Goal: Check status

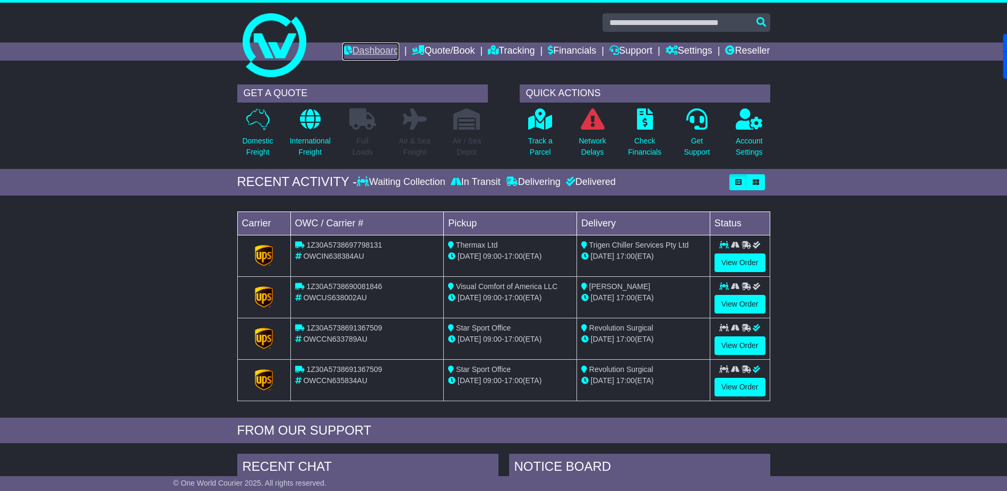
click at [363, 49] on link "Dashboard" at bounding box center [370, 51] width 57 height 18
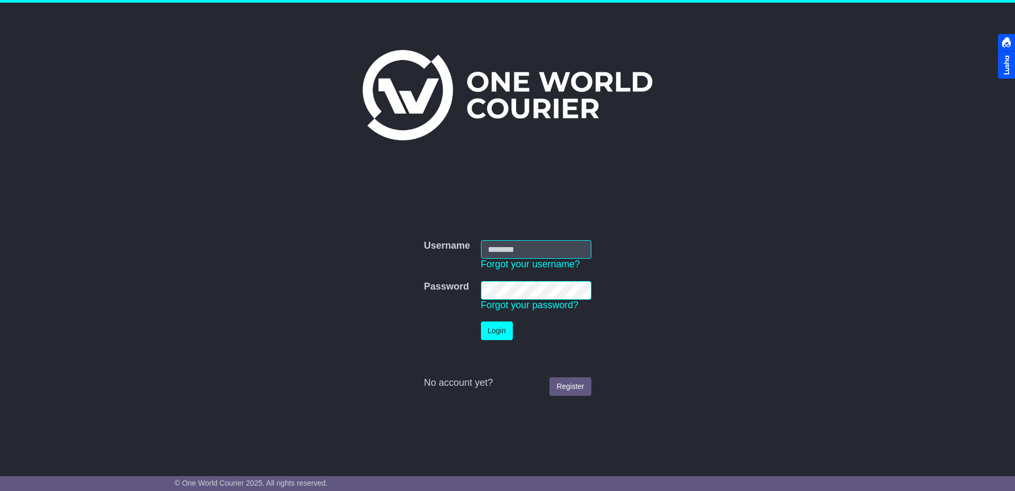
type input "**********"
click at [504, 331] on button "Login" at bounding box center [497, 330] width 32 height 19
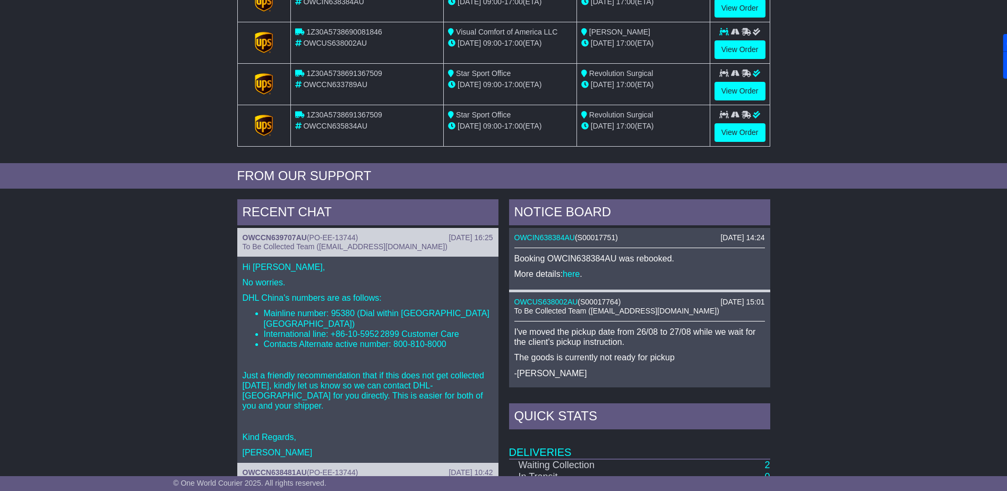
scroll to position [438, 0]
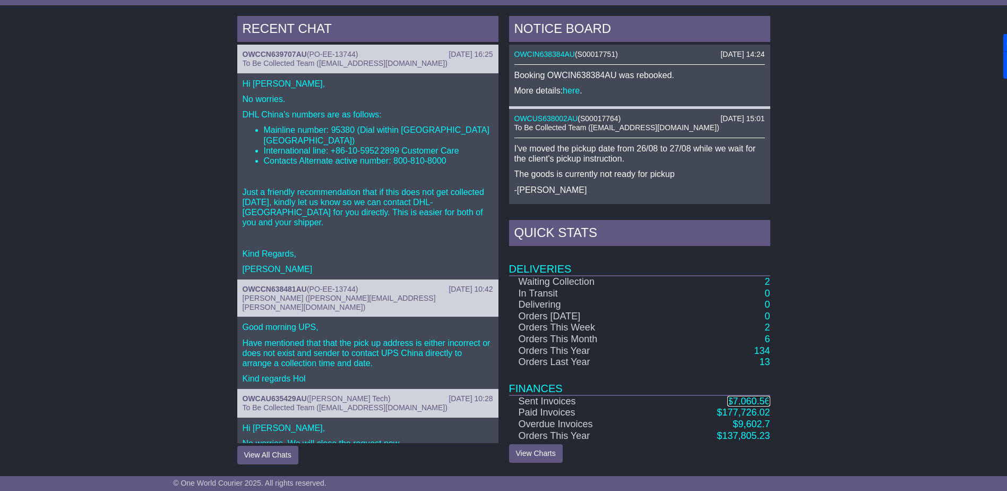
click at [742, 401] on span "7,060.56" at bounding box center [751, 401] width 37 height 11
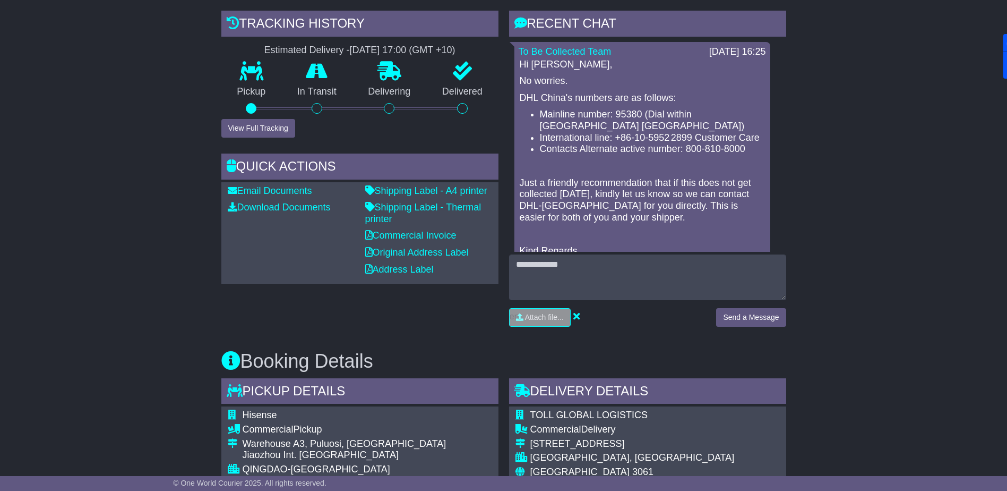
scroll to position [172, 0]
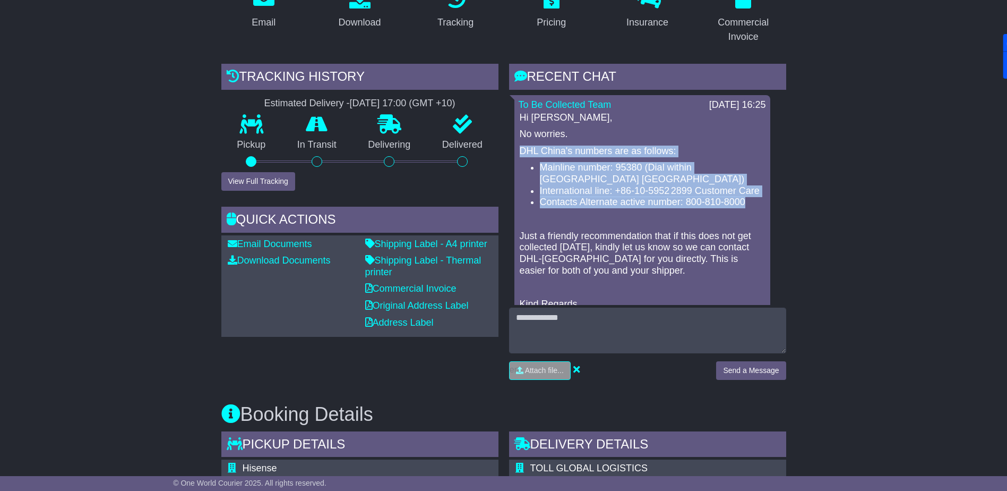
drag, startPoint x: 522, startPoint y: 150, endPoint x: 750, endPoint y: 203, distance: 233.8
click at [750, 203] on div "Hi Josh, No worries. DHL China's numbers are as follows: Mainline number: 95380…" at bounding box center [642, 219] width 247 height 215
drag, startPoint x: 750, startPoint y: 203, endPoint x: 729, endPoint y: 196, distance: 22.2
copy div "DHL China's numbers are as follows: Mainline number: 95380 (Dial within Mainlan…"
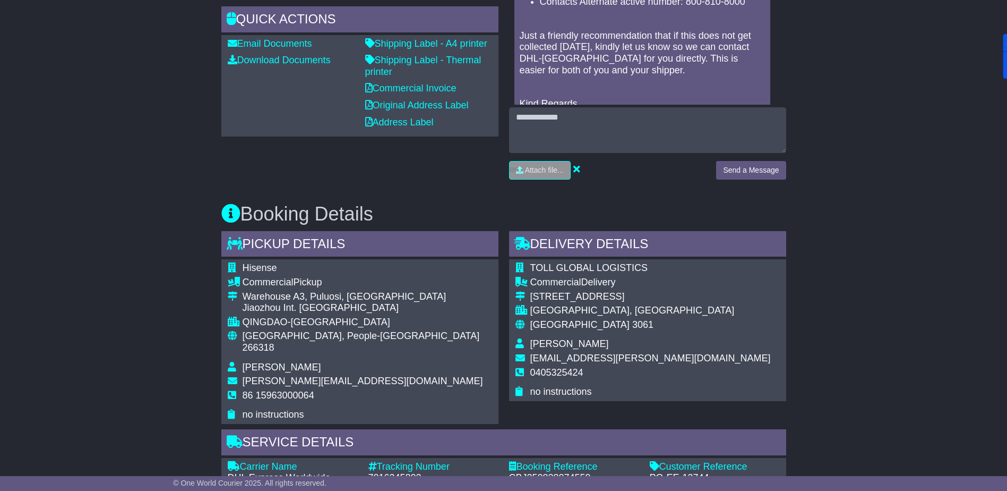
scroll to position [637, 0]
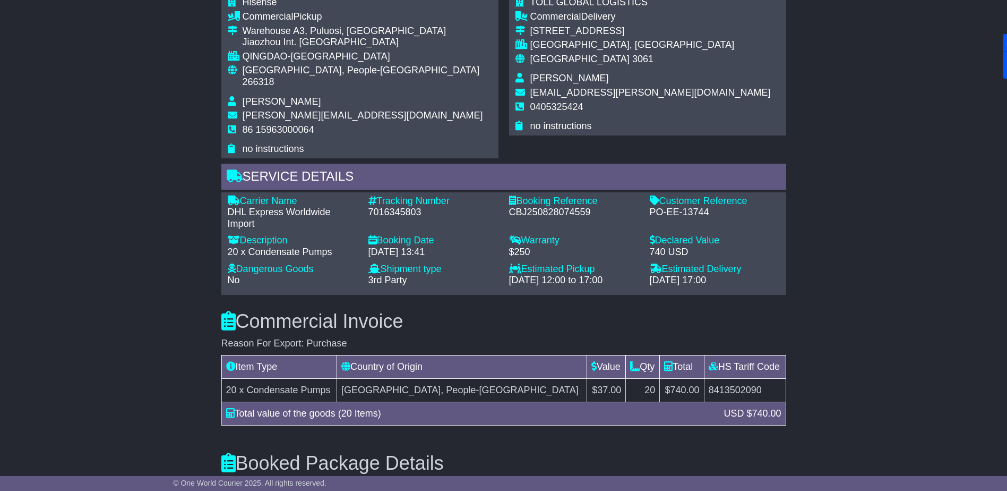
click at [400, 207] on div "7016345803" at bounding box center [434, 213] width 130 height 12
copy div "7016345803"
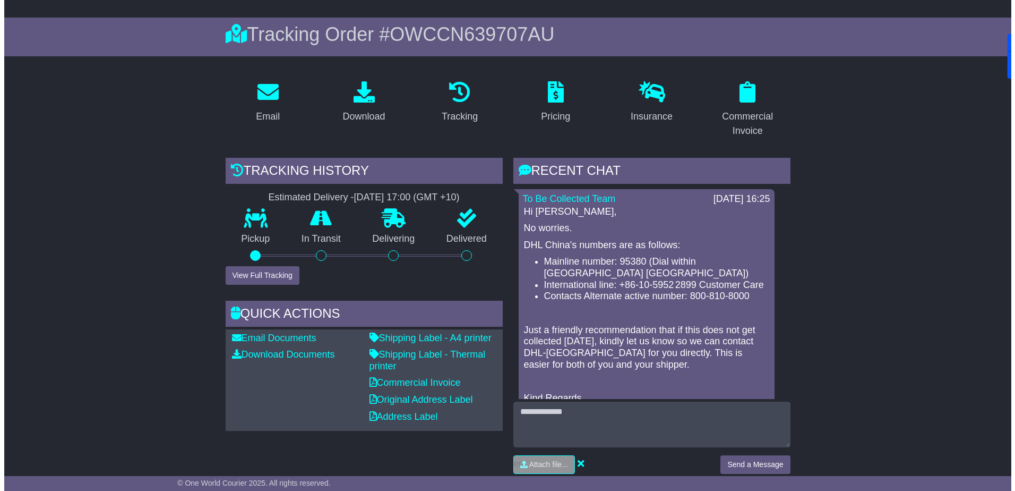
scroll to position [0, 0]
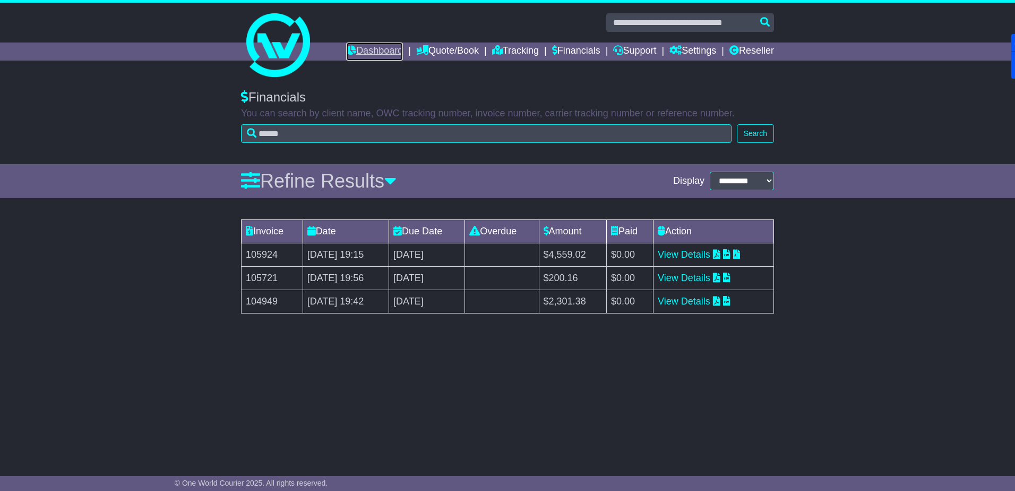
click at [368, 52] on link "Dashboard" at bounding box center [374, 51] width 57 height 18
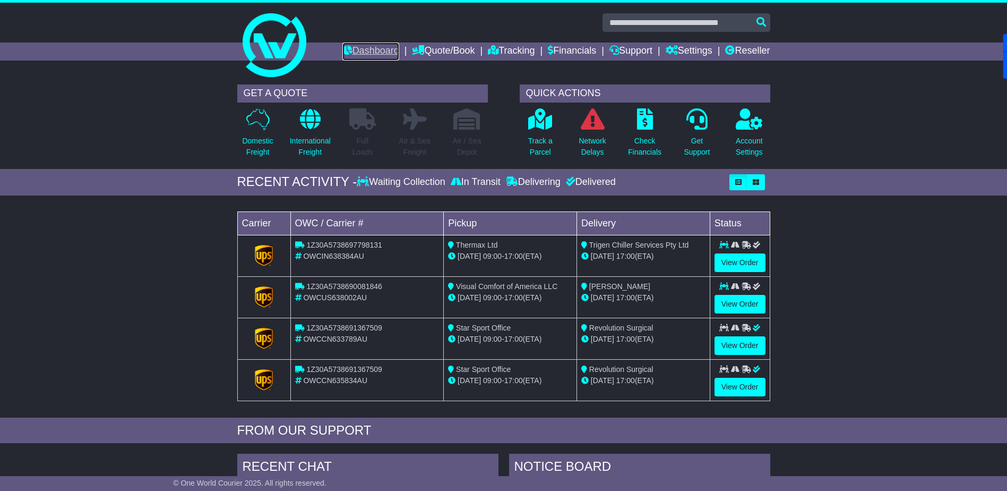
click at [374, 46] on link "Dashboard" at bounding box center [370, 51] width 57 height 18
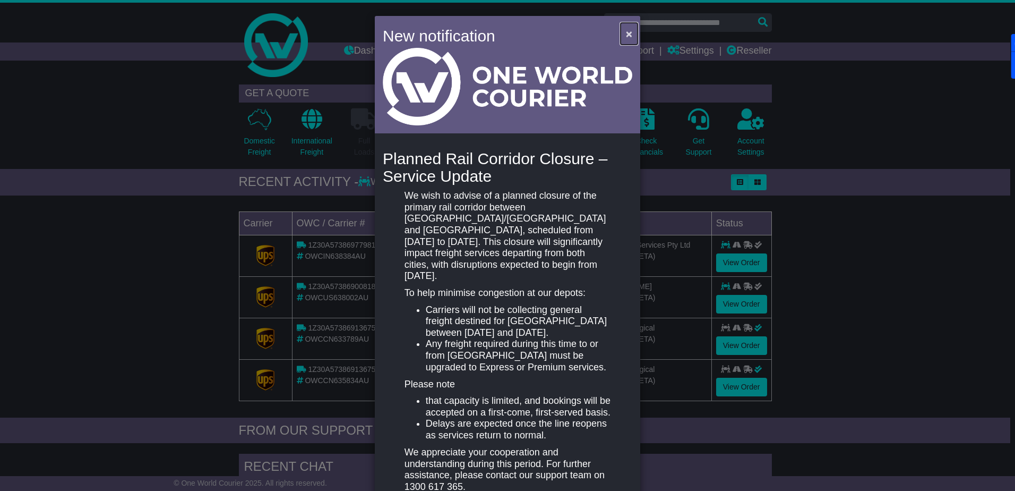
click at [627, 33] on span "×" at bounding box center [629, 34] width 6 height 12
